Goal: Task Accomplishment & Management: Manage account settings

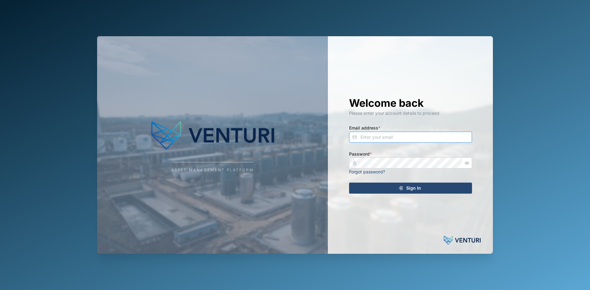
click at [366, 46] on input "Email address *" at bounding box center [410, 137] width 123 height 11
type input "sam.gopez@venturi.io"
click at [349, 46] on button "Sign In" at bounding box center [410, 188] width 123 height 11
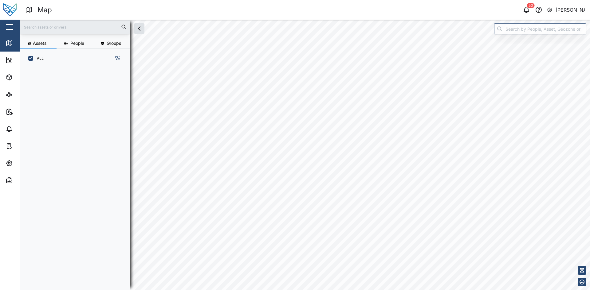
scroll to position [215, 96]
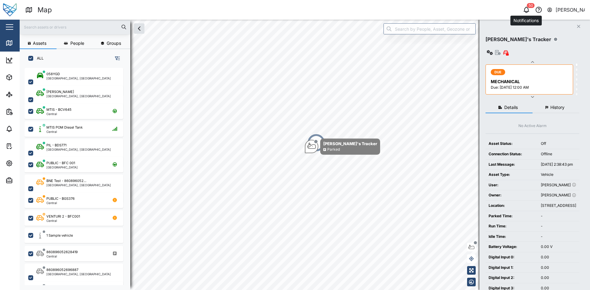
click at [528, 9] on icon "button" at bounding box center [526, 9] width 5 height 4
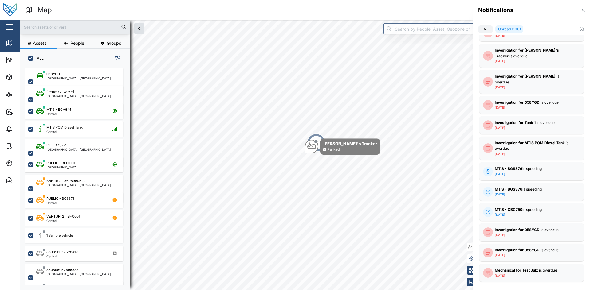
scroll to position [1421, 0]
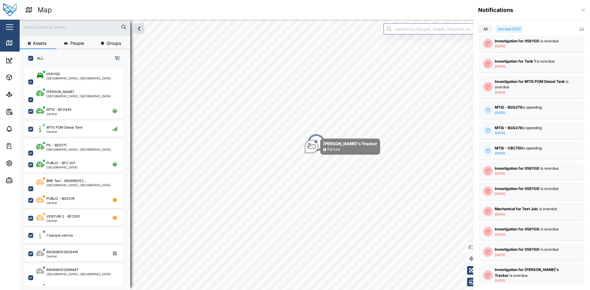
click at [9, 46] on div at bounding box center [295, 145] width 590 height 290
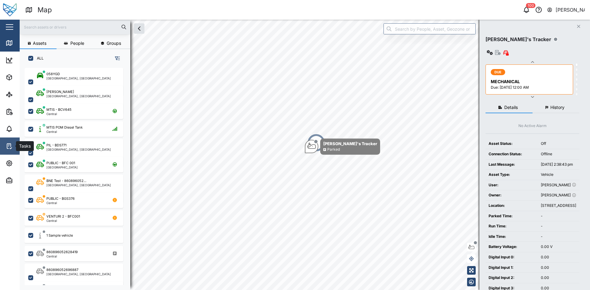
click at [10, 46] on link "Tasks" at bounding box center [40, 146] width 80 height 17
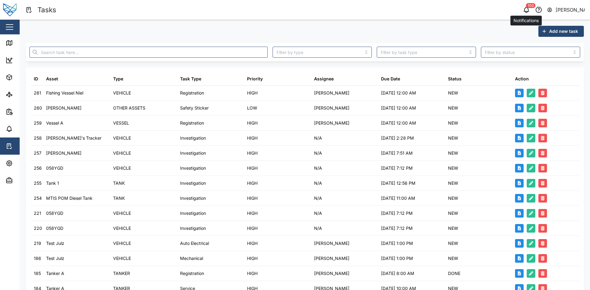
click at [528, 8] on div "100" at bounding box center [531, 5] width 10 height 5
click at [526, 12] on icon "button" at bounding box center [526, 11] width 2 height 1
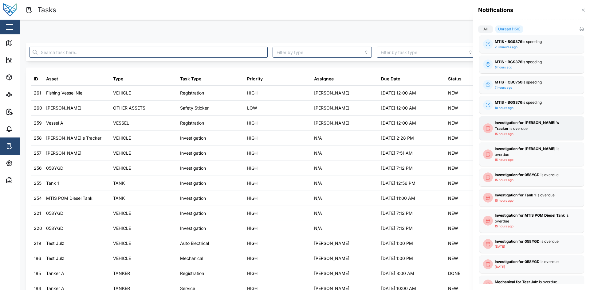
scroll to position [31, 0]
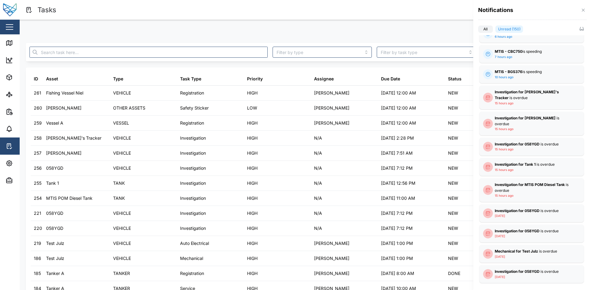
click at [382, 27] on div at bounding box center [295, 145] width 590 height 290
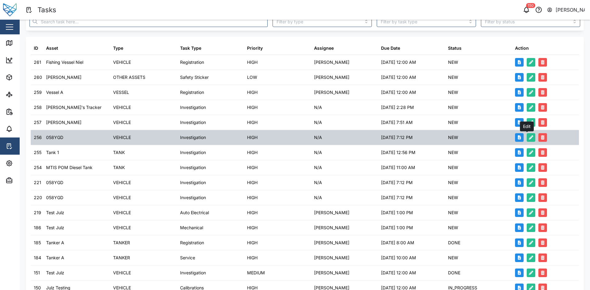
click at [529, 46] on icon "button" at bounding box center [531, 137] width 4 height 4
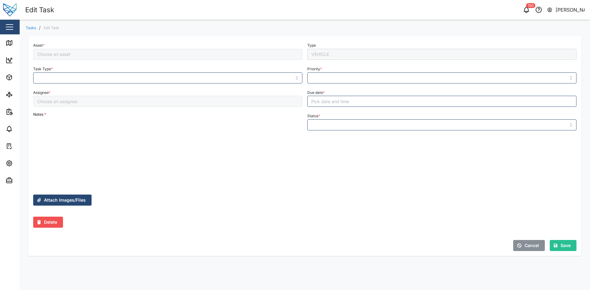
type input "Investigation"
type input "HIGH"
type input "NEW"
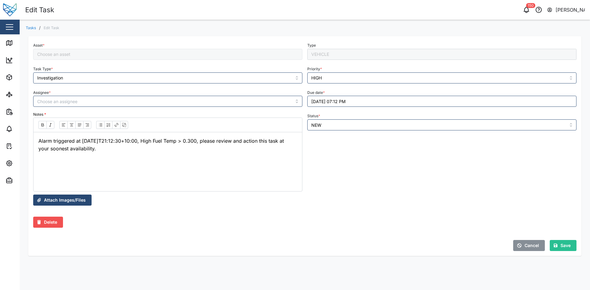
type input "058YGD"
click at [524, 10] on icon "button" at bounding box center [525, 9] width 7 height 7
type input "058YGD"
click at [527, 9] on icon "button" at bounding box center [525, 9] width 7 height 7
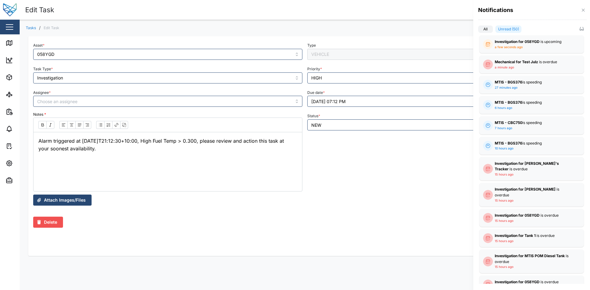
click at [398, 14] on div at bounding box center [295, 145] width 590 height 290
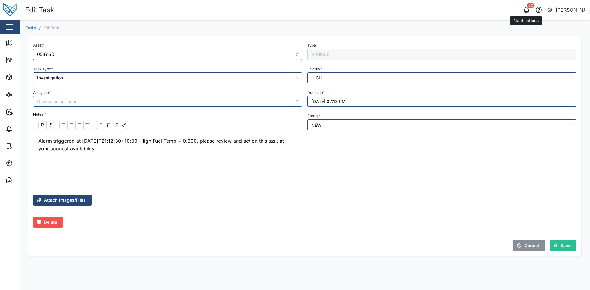
click at [526, 12] on icon "button" at bounding box center [526, 11] width 2 height 1
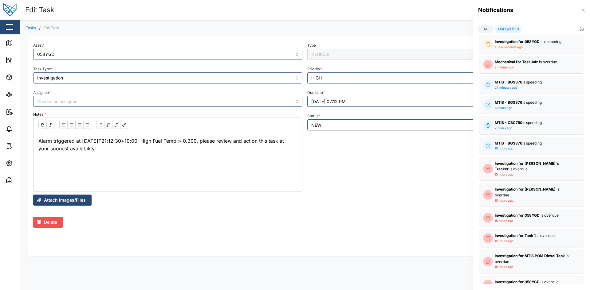
click at [439, 13] on div at bounding box center [295, 145] width 590 height 290
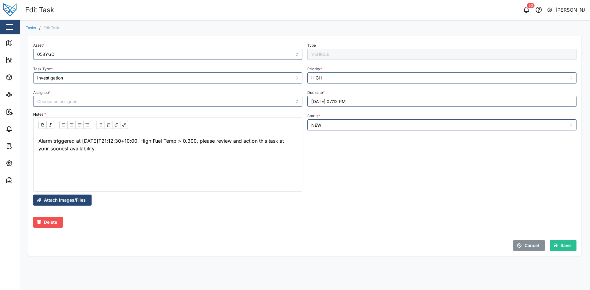
click at [525, 11] on icon "button" at bounding box center [525, 9] width 7 height 7
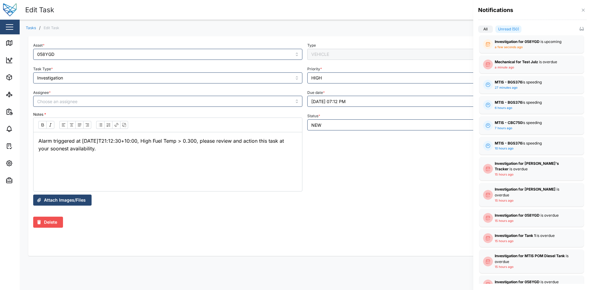
click at [438, 10] on div at bounding box center [295, 145] width 590 height 290
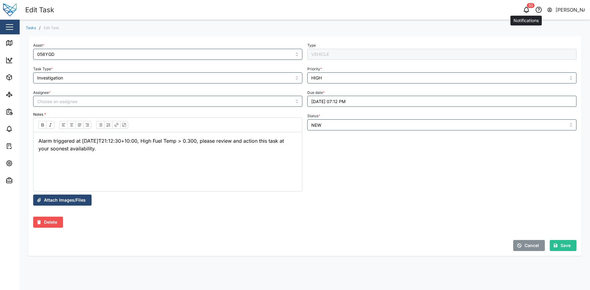
click at [525, 8] on icon "button" at bounding box center [525, 9] width 7 height 7
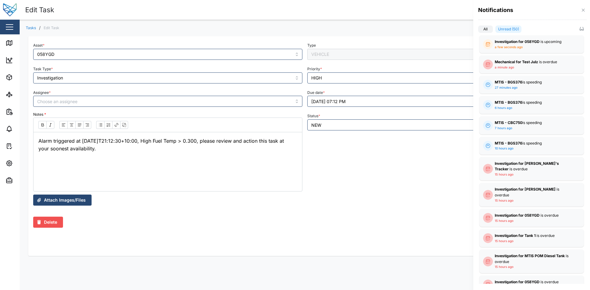
click at [417, 13] on div at bounding box center [295, 145] width 590 height 290
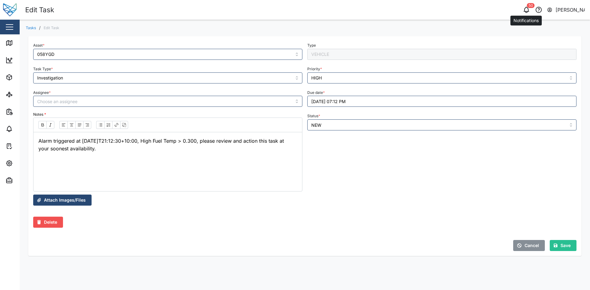
click at [526, 10] on icon "button" at bounding box center [525, 9] width 7 height 7
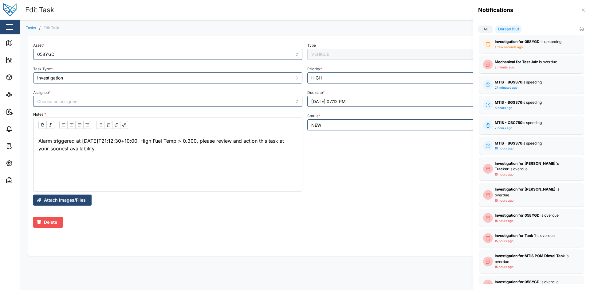
click at [393, 17] on div at bounding box center [295, 145] width 590 height 290
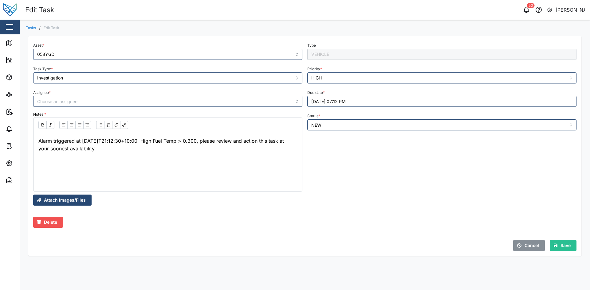
click at [33, 26] on link "Tasks" at bounding box center [31, 28] width 10 height 4
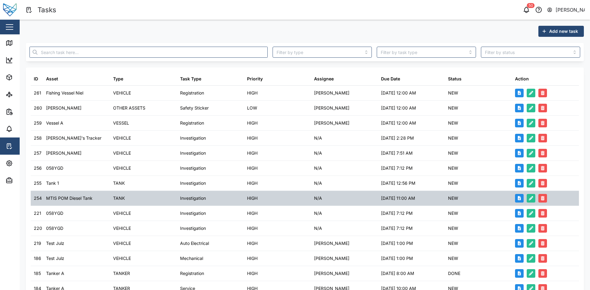
scroll to position [31, 0]
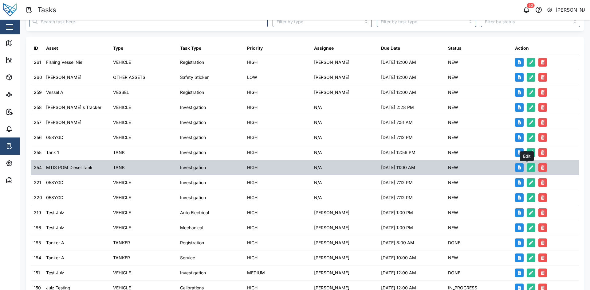
click at [530, 168] on button "button" at bounding box center [530, 167] width 9 height 9
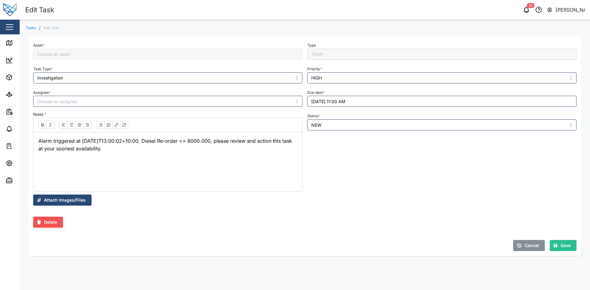
type input "MTIS POM Diesel Tank"
click at [405, 25] on div "Tasks / Edit Task Asset * MTIS POM Diesel Tank Type TANK Task Type * Investigat…" at bounding box center [305, 144] width 570 height 249
type input "MTIS POM Diesel Tank"
click at [526, 11] on icon "button" at bounding box center [525, 9] width 7 height 7
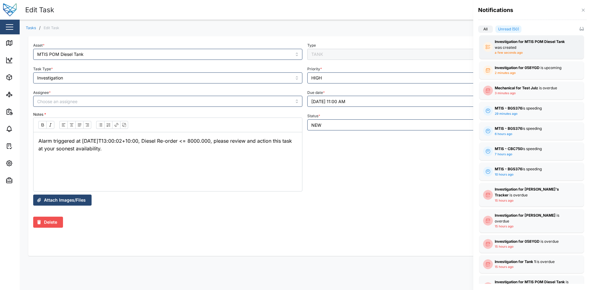
click at [534, 56] on div "Investigation for MTIS POM Diesel Tank was created a few seconds ago" at bounding box center [531, 47] width 104 height 24
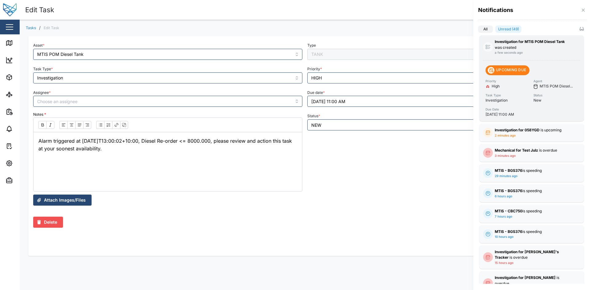
click at [534, 56] on div "Investigation for MTIS POM Diesel Tank was created a few seconds ago UPCOMING D…" at bounding box center [531, 78] width 104 height 86
